Goal: Transaction & Acquisition: Purchase product/service

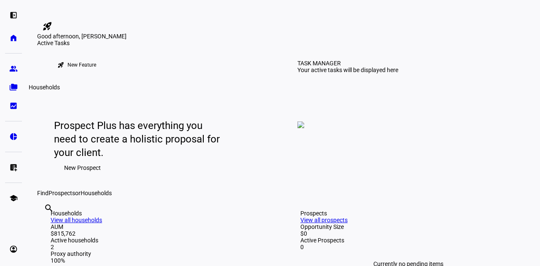
click at [19, 84] on link "folder_copy Households" at bounding box center [13, 87] width 17 height 17
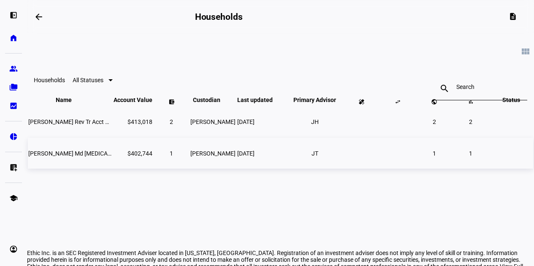
click at [432, 157] on span "1" at bounding box center [433, 153] width 3 height 7
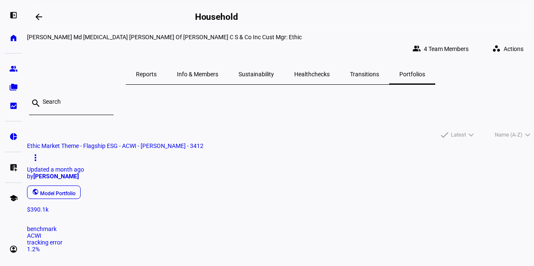
click at [503, 45] on span "Actions" at bounding box center [513, 48] width 20 height 17
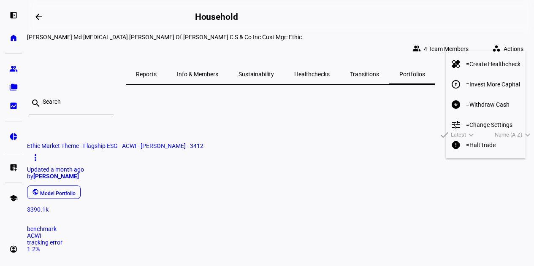
click at [490, 101] on span "Withdraw Cash" at bounding box center [489, 104] width 40 height 7
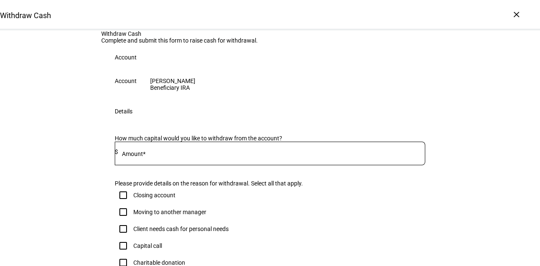
scroll to position [84, 0]
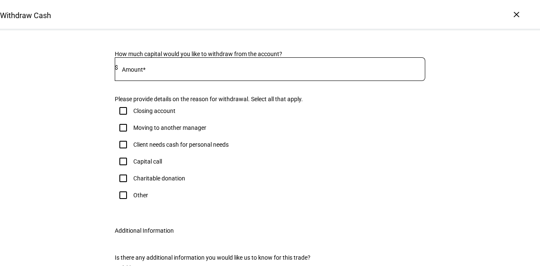
click at [217, 71] on input at bounding box center [271, 67] width 307 height 7
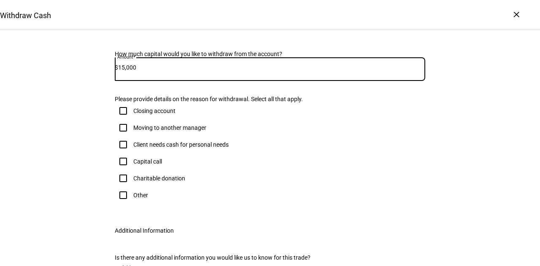
scroll to position [127, 0]
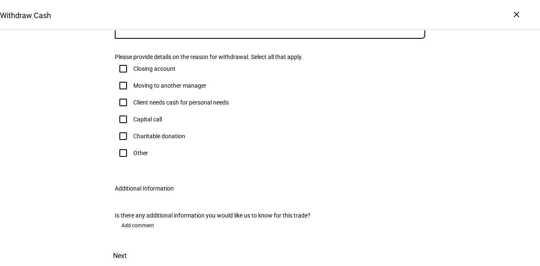
type input "15,000"
click at [157, 106] on div "Client needs cash for personal needs" at bounding box center [180, 102] width 95 height 7
click at [132, 111] on input "Client needs cash for personal needs" at bounding box center [123, 102] width 17 height 17
checkbox input "true"
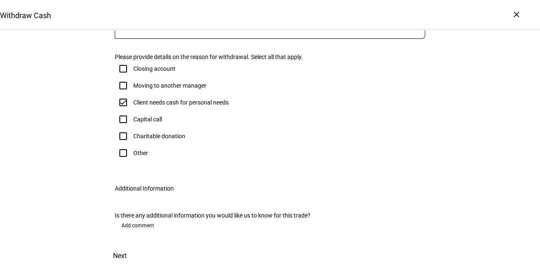
click at [129, 163] on div at bounding box center [123, 153] width 20 height 20
checkbox input "true"
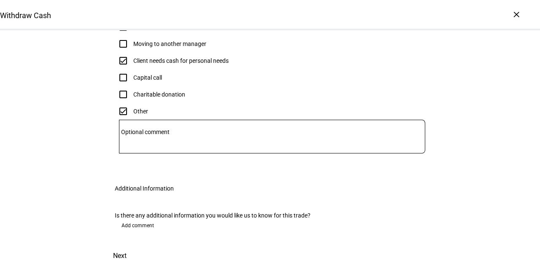
click at [146, 64] on div "Client needs cash for personal needs" at bounding box center [180, 60] width 95 height 7
click at [132, 69] on input "Client needs cash for personal needs" at bounding box center [123, 60] width 17 height 17
checkbox input "false"
click at [138, 246] on span at bounding box center [119, 256] width 37 height 20
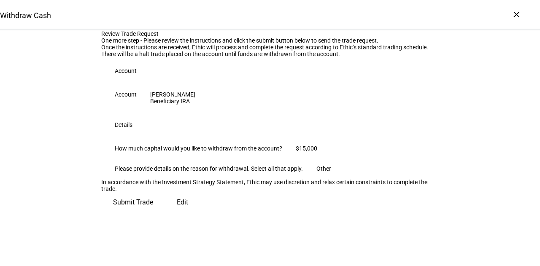
scroll to position [0, 0]
click at [513, 12] on div "×" at bounding box center [516, 14] width 13 height 13
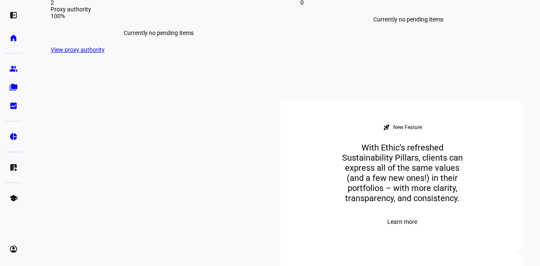
scroll to position [295, 0]
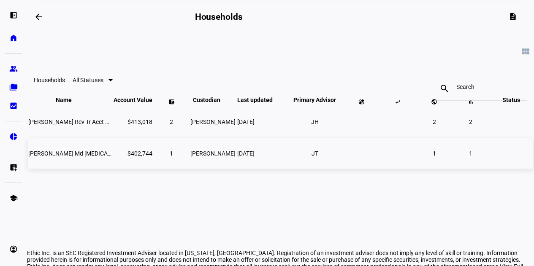
click at [84, 157] on span "[PERSON_NAME] Md [MEDICAL_DATA] [PERSON_NAME] Of [PERSON_NAME] C S & Co Inc Cus…" at bounding box center [165, 153] width 275 height 7
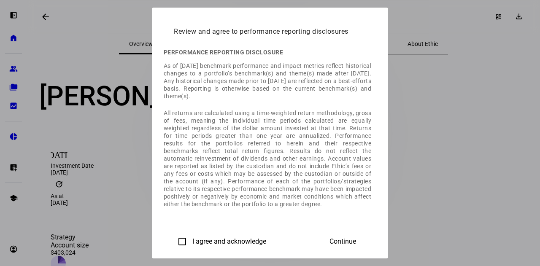
click at [191, 238] on label "I agree and acknowledge" at bounding box center [229, 242] width 76 height 8
click at [174, 238] on input "I agree and acknowledge" at bounding box center [182, 241] width 17 height 17
checkbox input "true"
click at [356, 240] on span "Continue" at bounding box center [342, 242] width 27 height 8
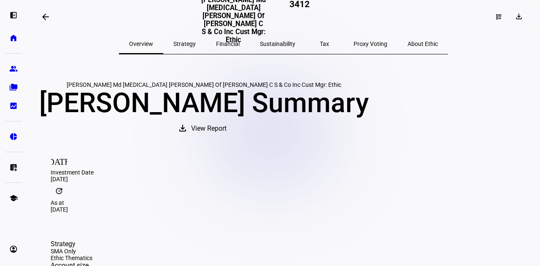
click at [196, 41] on span "Strategy" at bounding box center [184, 44] width 22 height 6
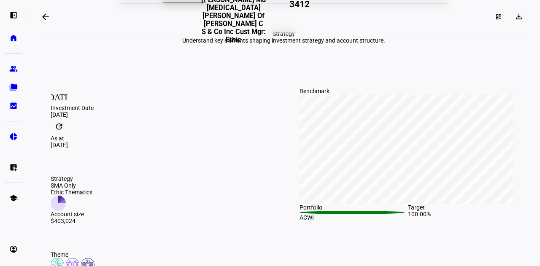
scroll to position [42, 0]
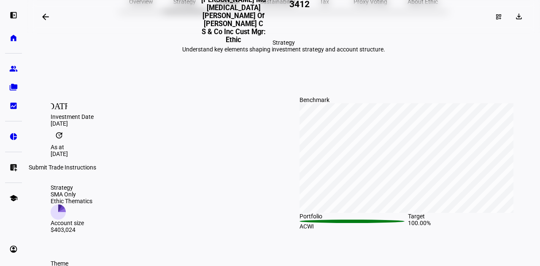
click at [10, 166] on eth-mat-symbol "list_alt_add" at bounding box center [13, 167] width 8 height 8
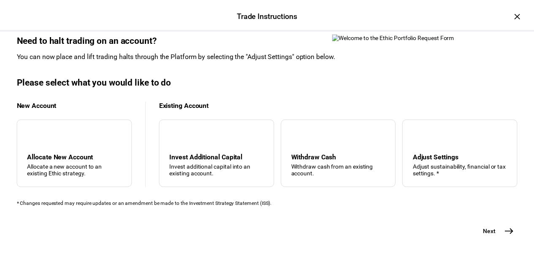
scroll to position [0, 0]
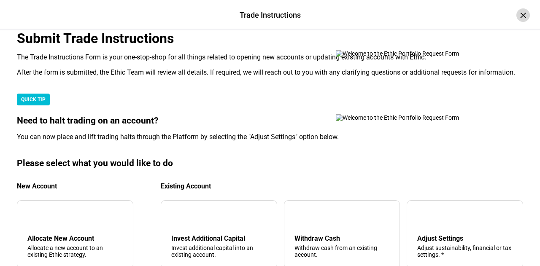
click at [516, 18] on div "×" at bounding box center [522, 14] width 13 height 13
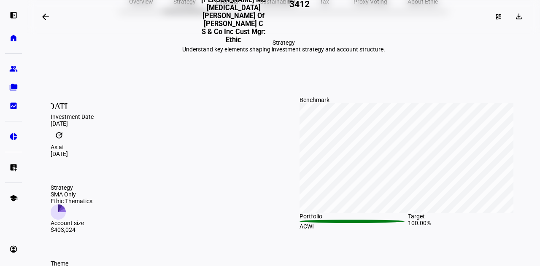
click at [47, 18] on mat-icon "arrow_backwards" at bounding box center [45, 17] width 10 height 10
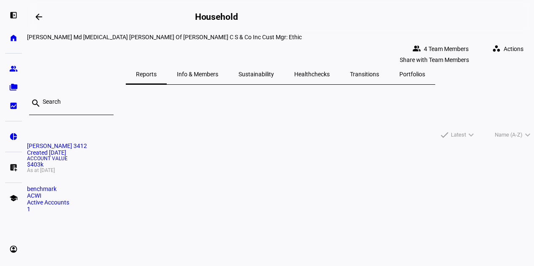
click at [445, 40] on span "4 Team Members" at bounding box center [446, 48] width 45 height 17
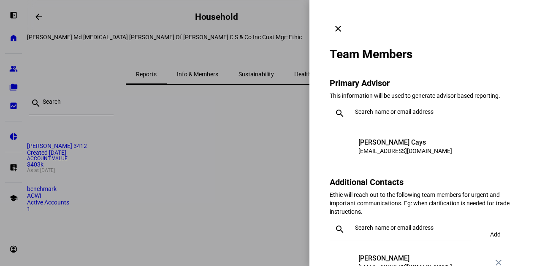
click at [343, 24] on mat-icon "clear" at bounding box center [338, 29] width 10 height 10
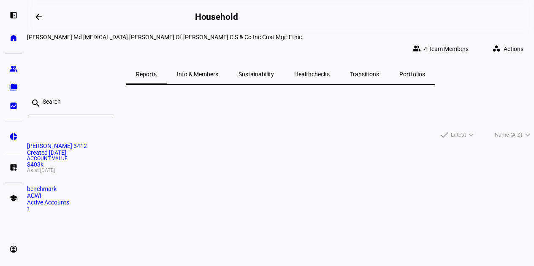
click at [503, 40] on span "Actions" at bounding box center [513, 48] width 20 height 17
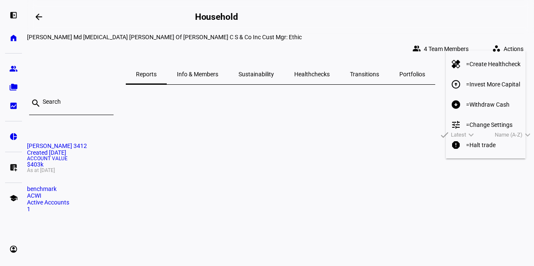
click at [486, 94] on button "arrow_circle_down = Withdraw Cash" at bounding box center [485, 104] width 80 height 20
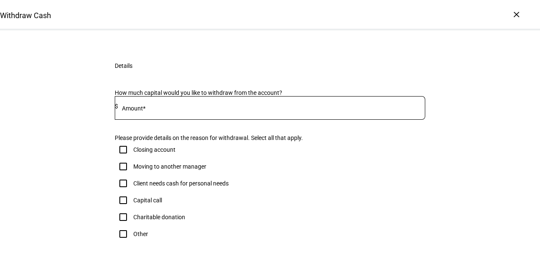
scroll to position [42, 0]
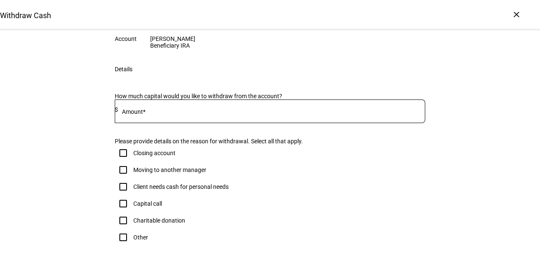
click at [265, 56] on eth-form-table-row "Account [PERSON_NAME] Beneficiary IRA" at bounding box center [269, 42] width 337 height 27
click at [283, 29] on div "Account" at bounding box center [269, 15] width 337 height 27
click at [286, 56] on eth-form-table-row "Account [PERSON_NAME] Beneficiary IRA" at bounding box center [269, 42] width 337 height 27
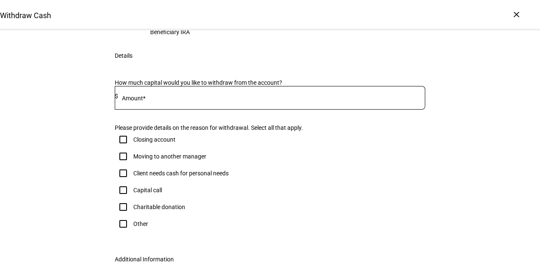
scroll to position [84, 0]
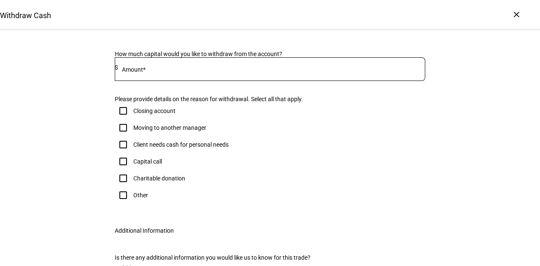
click at [148, 81] on div at bounding box center [271, 69] width 307 height 24
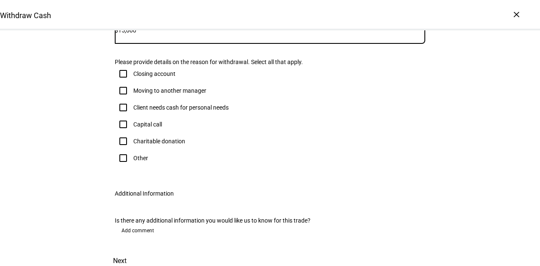
scroll to position [169, 0]
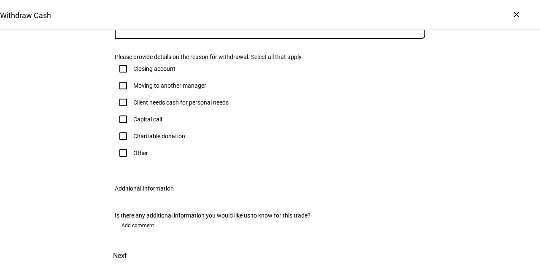
type input "15,000"
click at [133, 157] on div "Other" at bounding box center [140, 153] width 15 height 7
click at [132, 162] on input "Other" at bounding box center [123, 153] width 17 height 17
checkbox input "true"
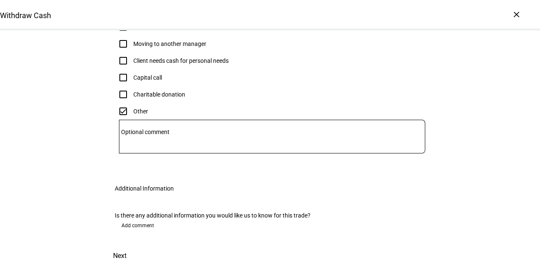
scroll to position [332, 0]
click at [149, 219] on span "Add comment" at bounding box center [137, 225] width 32 height 13
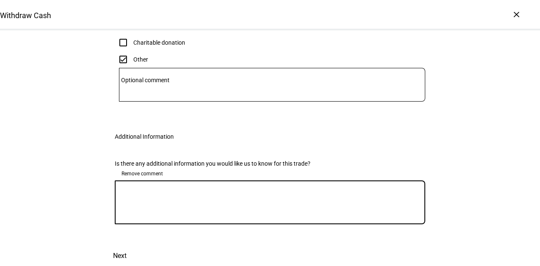
click at [138, 218] on textarea at bounding box center [270, 202] width 310 height 30
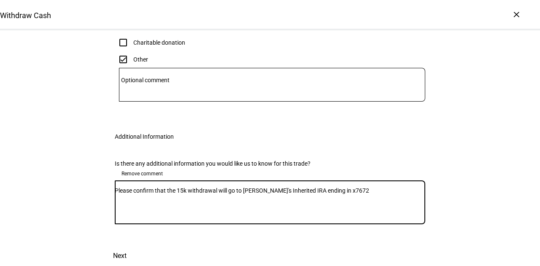
scroll to position [382, 0]
click at [261, 187] on textarea "Please confirm that the 15k withdrawal will go to [PERSON_NAME]'s Inherited IRA…" at bounding box center [270, 202] width 310 height 30
type textarea "Please confirm that the 15k withdrawal will go to [PERSON_NAME]'s Inherited IRA…"
click at [138, 246] on span at bounding box center [119, 256] width 37 height 20
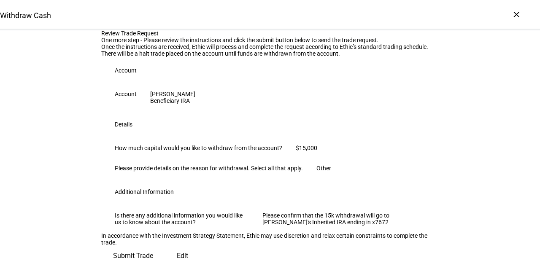
scroll to position [212, 0]
click at [153, 246] on span "Submit Trade" at bounding box center [133, 256] width 40 height 20
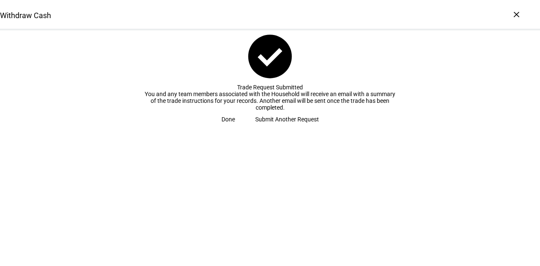
click at [245, 128] on span at bounding box center [228, 119] width 34 height 17
